Goal: Task Accomplishment & Management: Complete application form

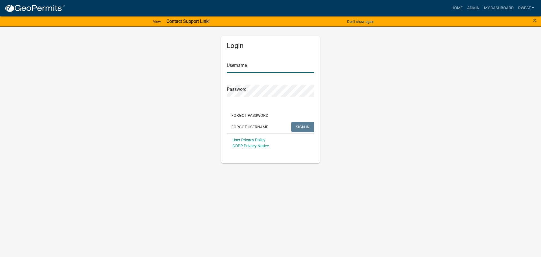
click at [242, 66] on input "Username" at bounding box center [270, 67] width 87 height 12
type input "rwest"
click at [291, 122] on button "SIGN IN" at bounding box center [302, 127] width 23 height 10
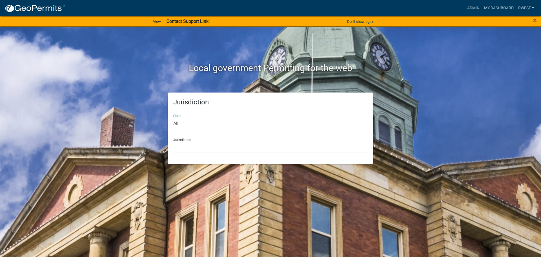
click at [192, 125] on select "All [US_STATE] [US_STATE] [US_STATE] [US_STATE] [US_STATE] [US_STATE] [US_STATE…" at bounding box center [270, 123] width 194 height 12
select select "[US_STATE]"
click at [173, 117] on select "All [US_STATE] [US_STATE] [US_STATE] [US_STATE] [US_STATE] [US_STATE] [US_STATE…" at bounding box center [270, 123] width 194 height 12
click at [199, 140] on div "Jurisdiction [GEOGRAPHIC_DATA], [US_STATE][PERSON_NAME][GEOGRAPHIC_DATA], [US_S…" at bounding box center [270, 143] width 194 height 19
click at [200, 146] on select "[GEOGRAPHIC_DATA], [US_STATE][PERSON_NAME][GEOGRAPHIC_DATA], [US_STATE][PERSON_…" at bounding box center [270, 147] width 194 height 12
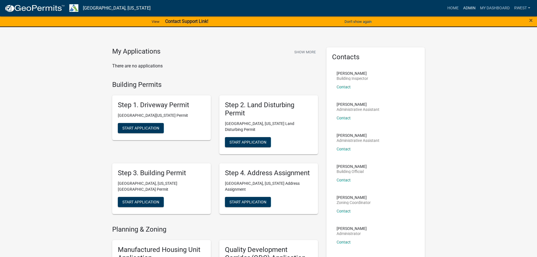
click at [469, 7] on link "Admin" at bounding box center [469, 8] width 17 height 11
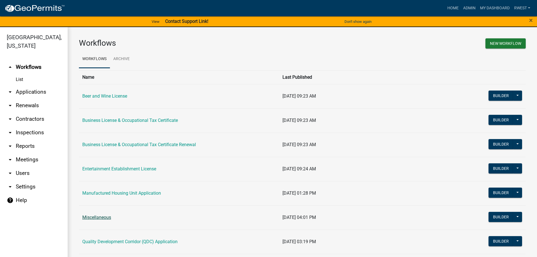
click at [102, 217] on link "Miscellaneous" at bounding box center [96, 216] width 29 height 5
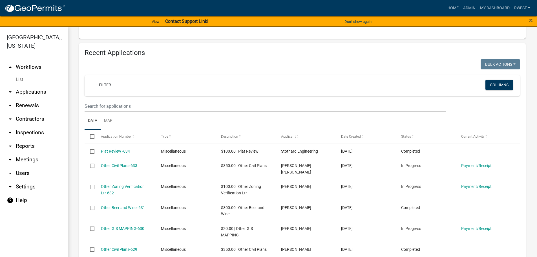
scroll to position [197, 0]
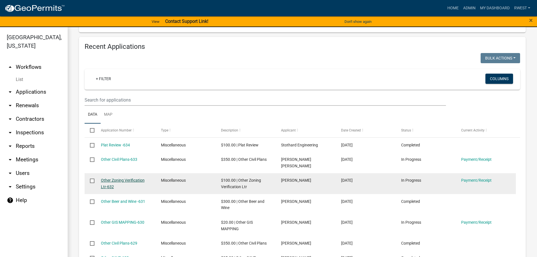
click at [119, 178] on link "Other Zoning Verification Ltr-632" at bounding box center [123, 183] width 44 height 11
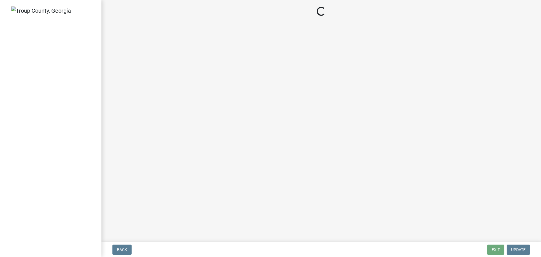
select select "3: 3"
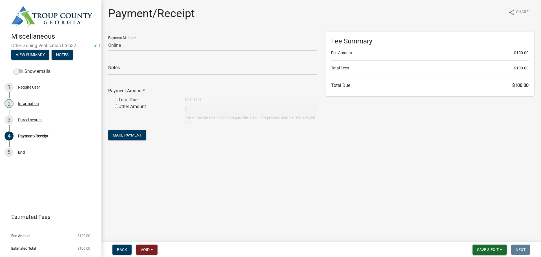
click at [501, 252] on button "Save & Exit" at bounding box center [489, 249] width 34 height 10
click at [478, 233] on button "Save & Exit" at bounding box center [483, 235] width 45 height 14
